Goal: Information Seeking & Learning: Learn about a topic

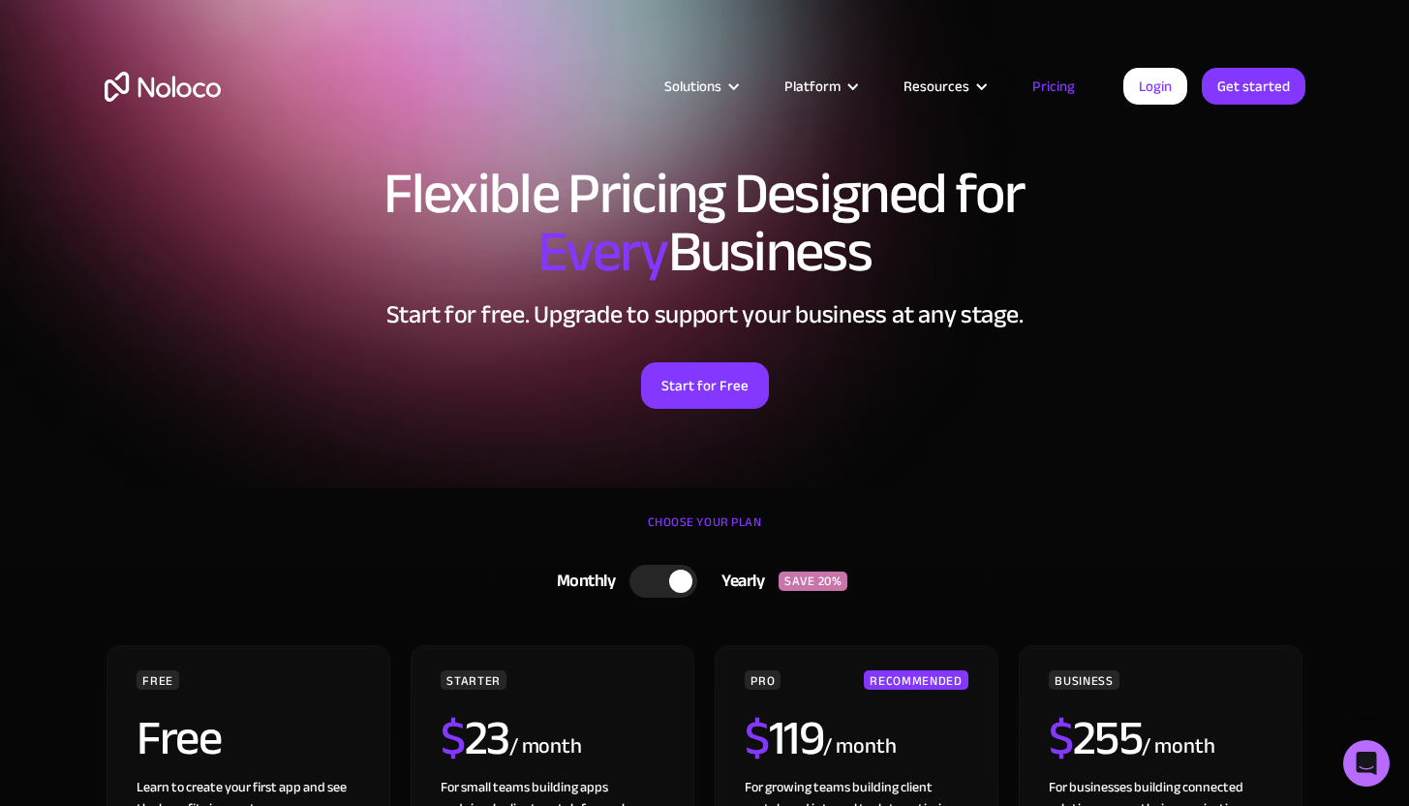
click at [679, 574] on div at bounding box center [680, 581] width 23 height 23
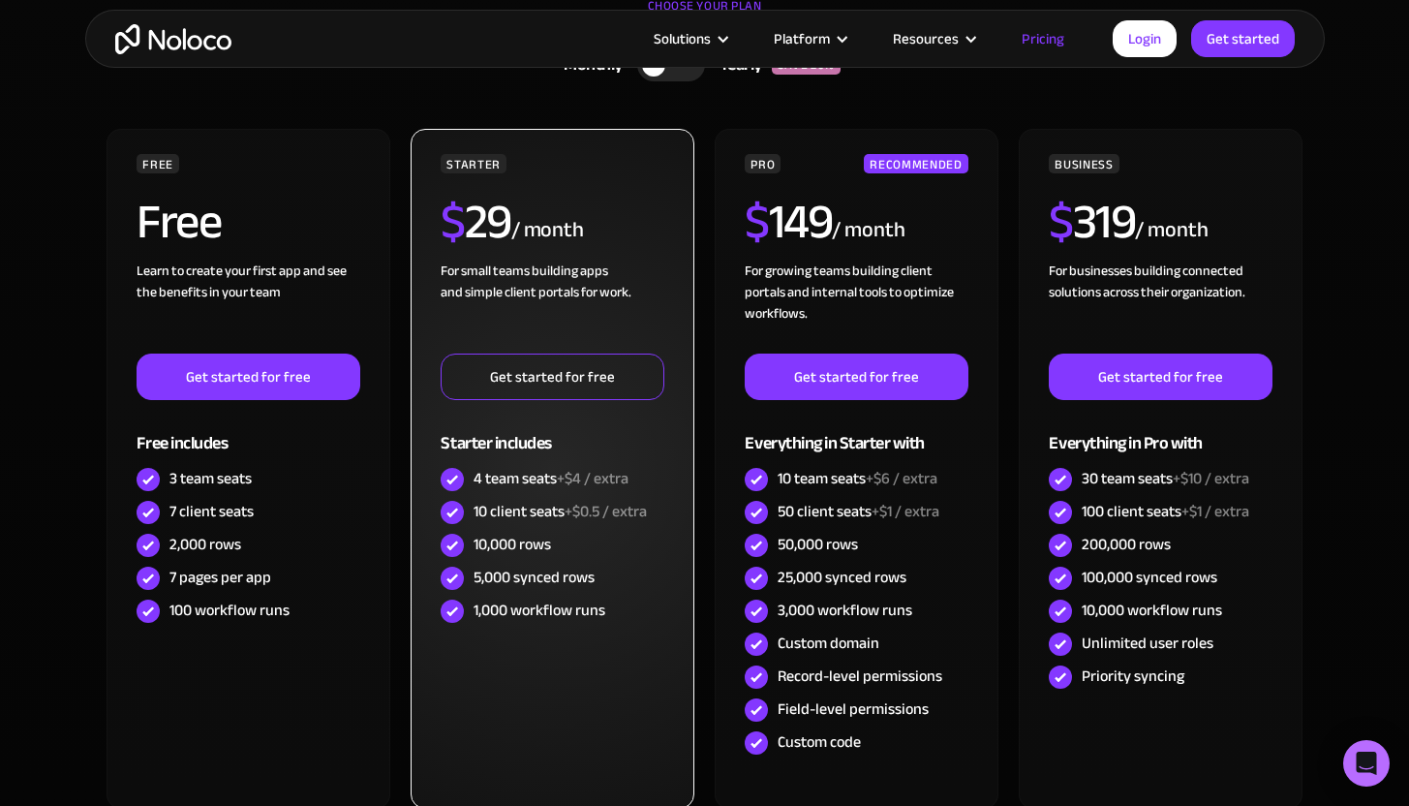
scroll to position [531, 0]
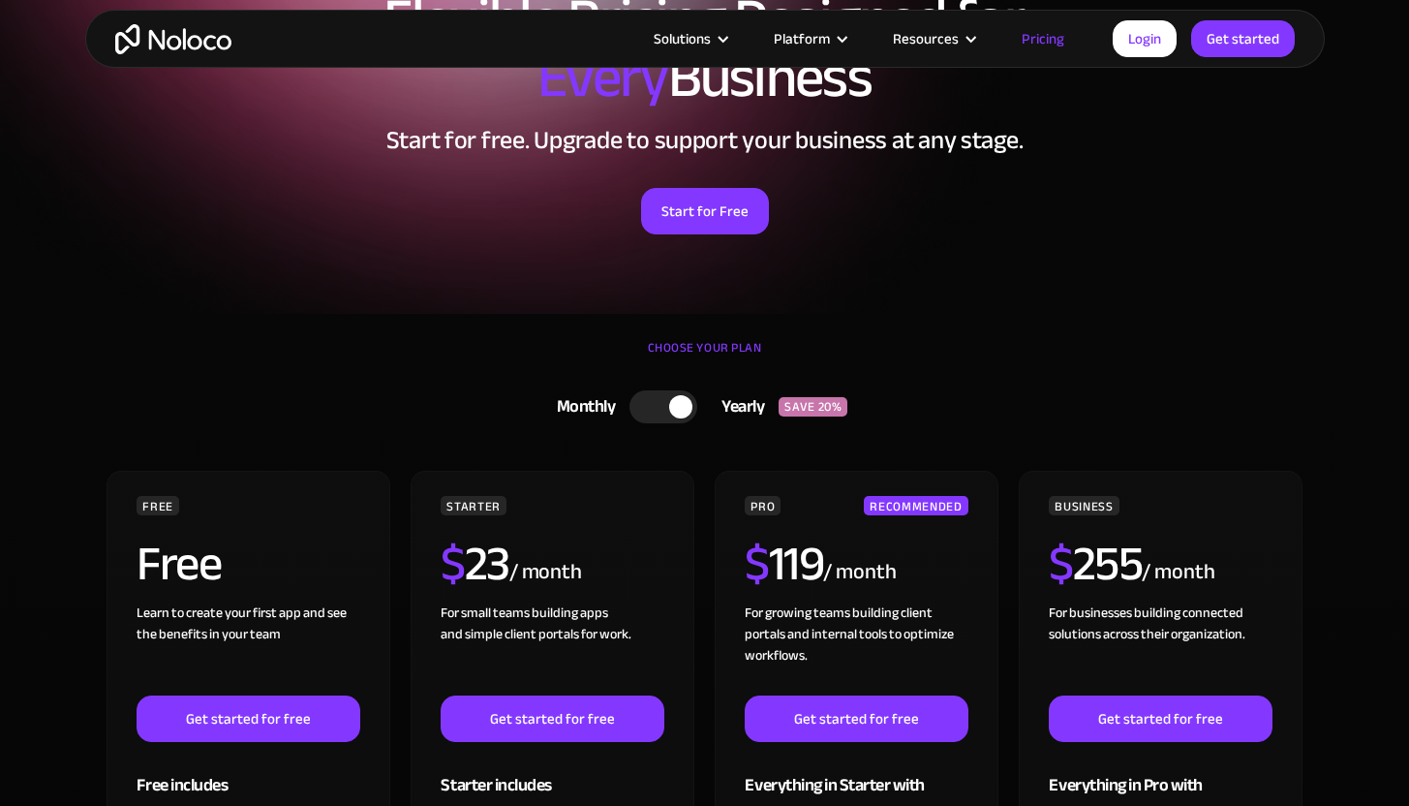
scroll to position [232, 0]
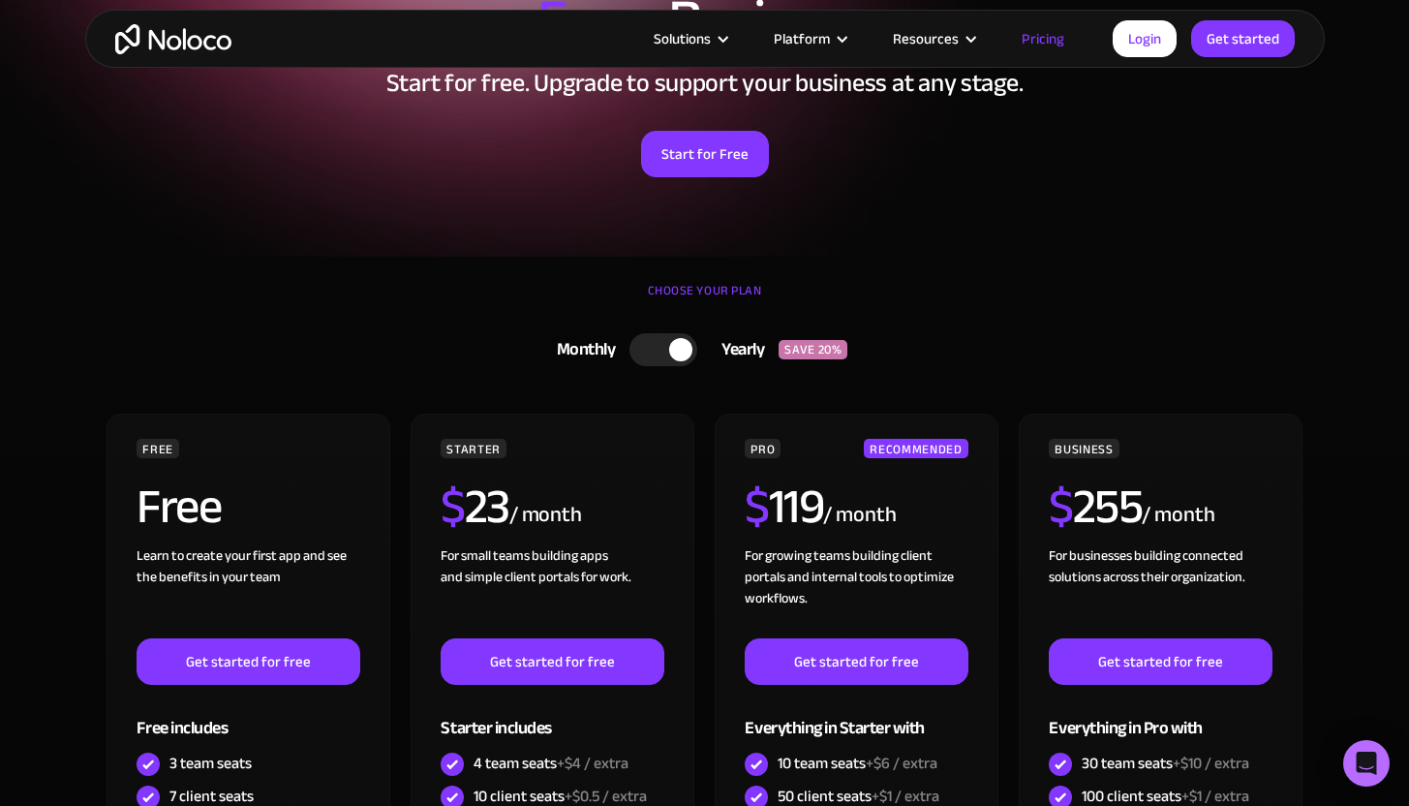
click at [660, 355] on div at bounding box center [664, 349] width 68 height 33
click at [647, 346] on div at bounding box center [653, 349] width 23 height 23
click at [647, 346] on div at bounding box center [664, 349] width 68 height 33
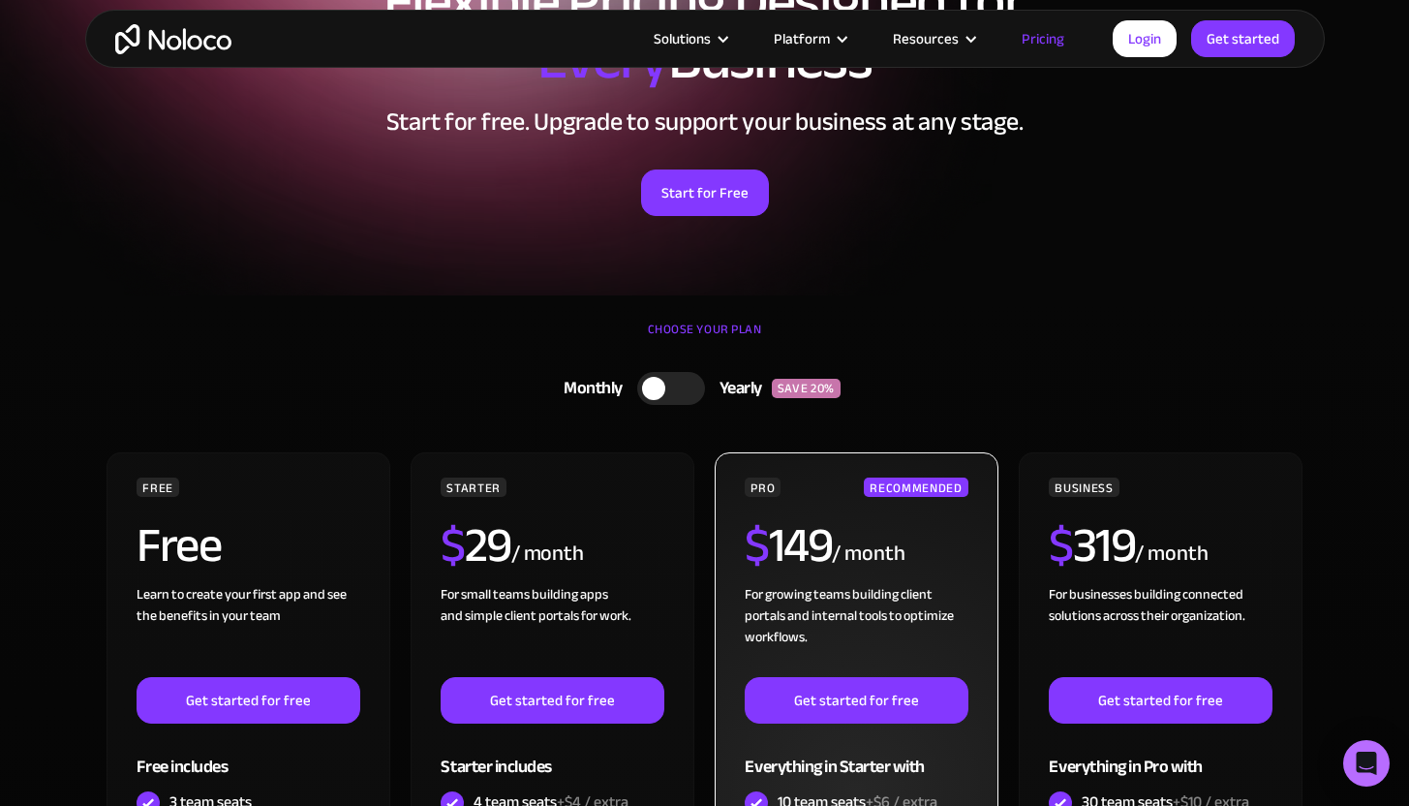
scroll to position [178, 0]
